Goal: Task Accomplishment & Management: Manage account settings

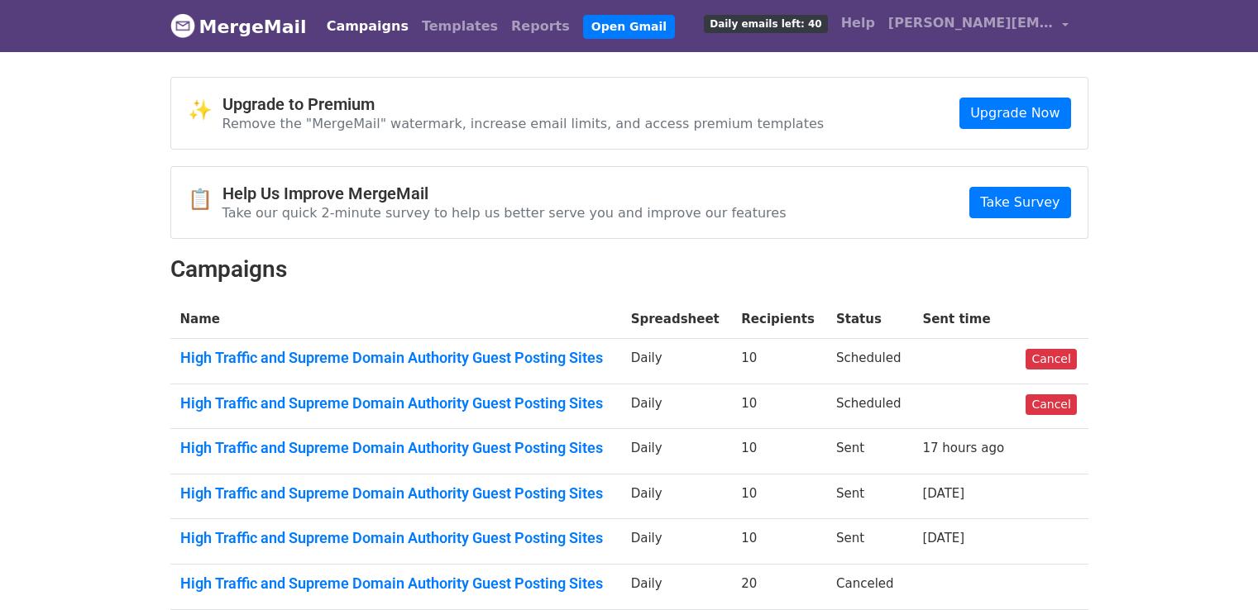
click at [1040, 406] on link "Cancel" at bounding box center [1050, 404] width 50 height 21
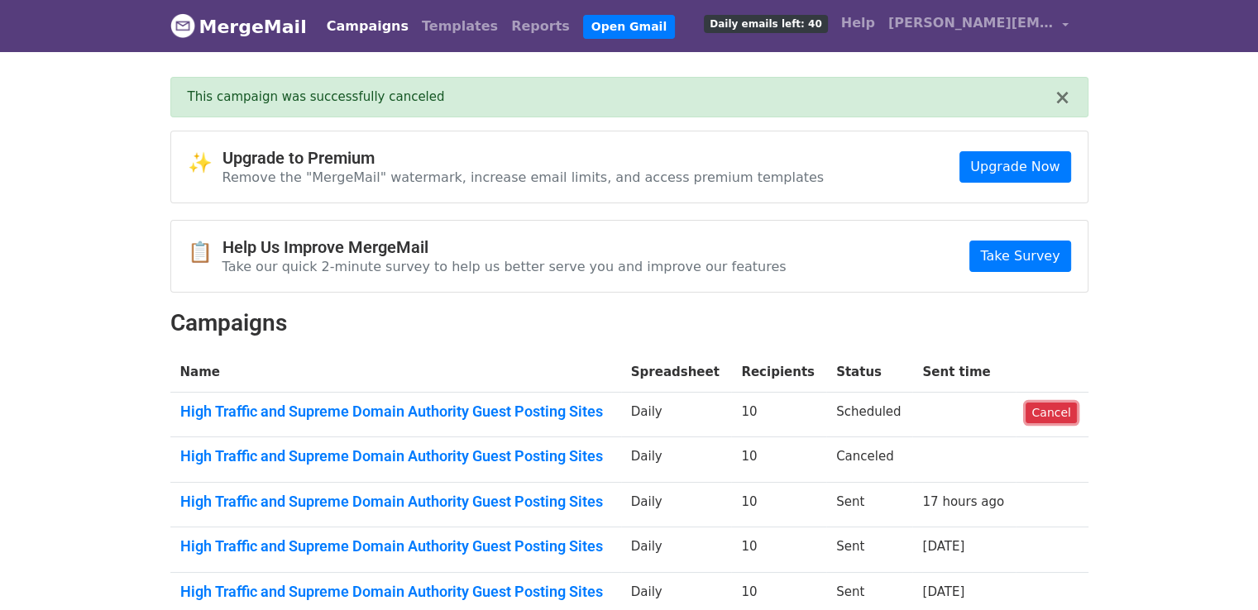
click at [1055, 410] on link "Cancel" at bounding box center [1050, 413] width 50 height 21
